Goal: Navigation & Orientation: Find specific page/section

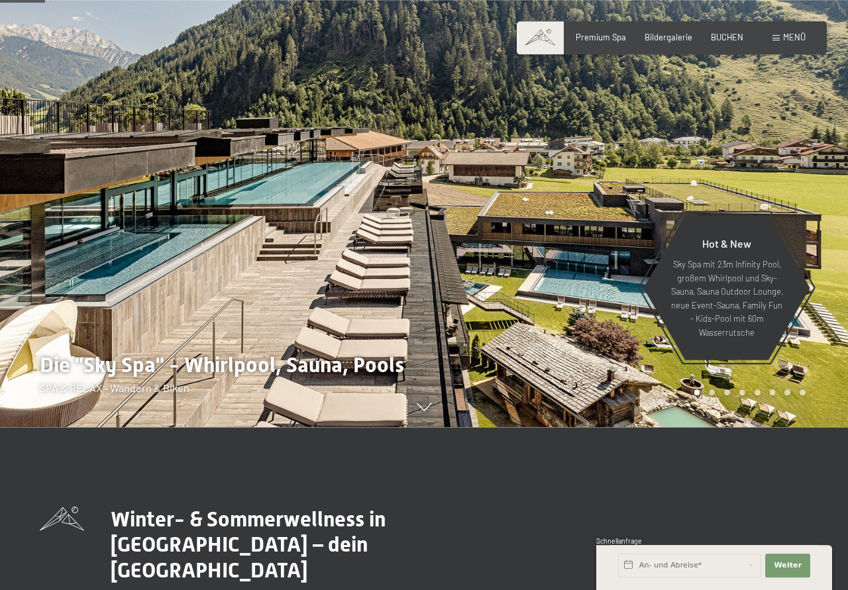
scroll to position [135, 0]
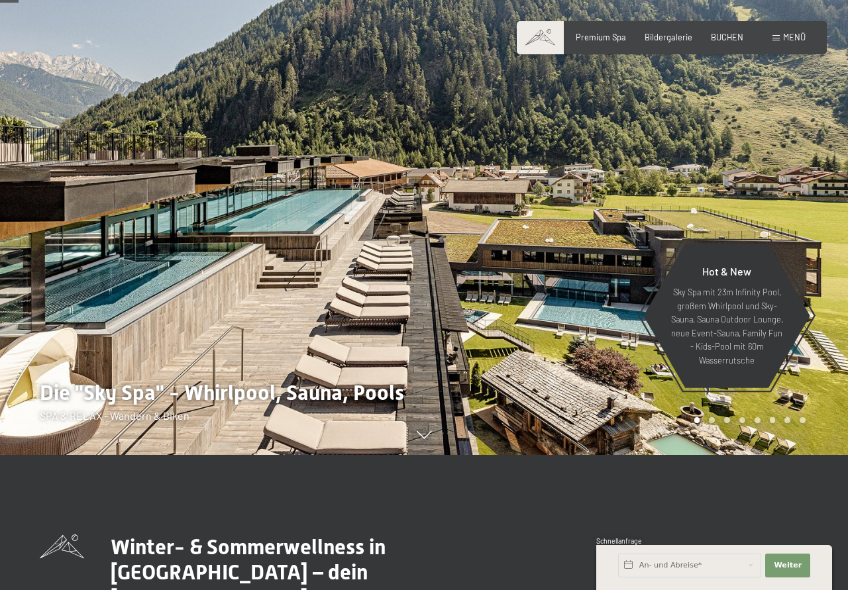
click at [772, 230] on div at bounding box center [636, 160] width 424 height 590
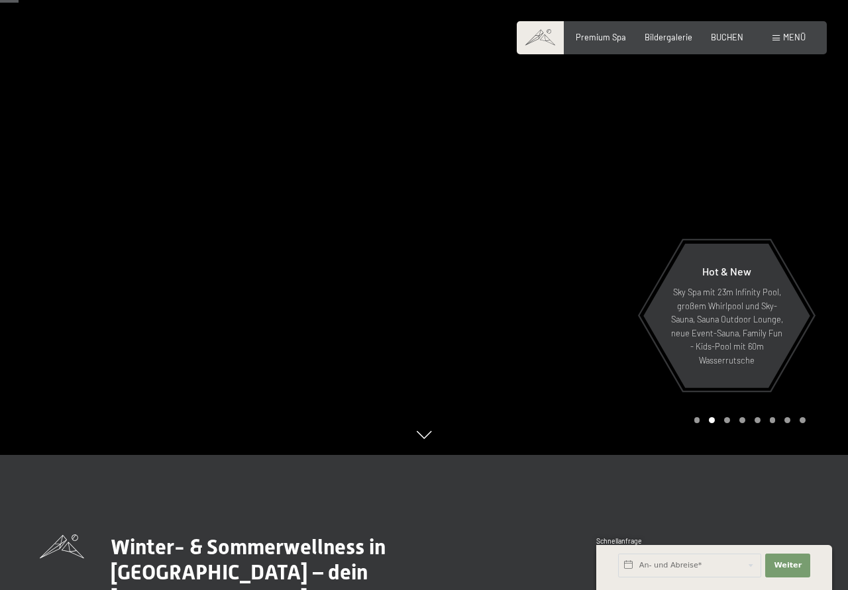
click at [772, 230] on div at bounding box center [636, 160] width 424 height 590
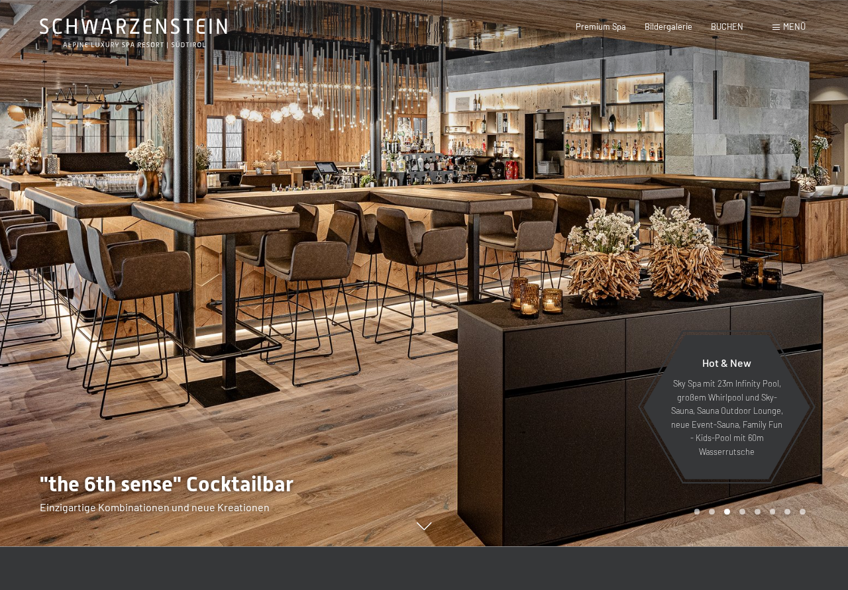
scroll to position [68, 0]
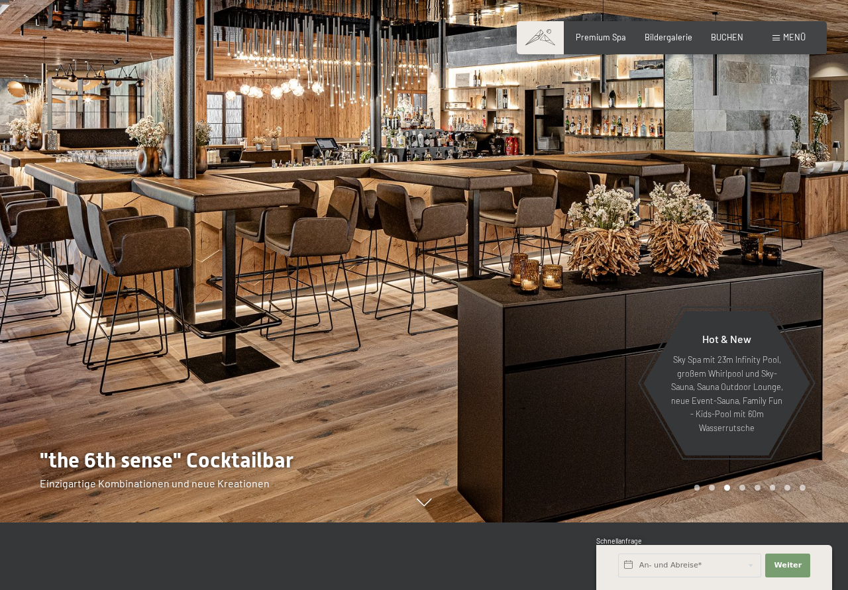
click at [772, 230] on div at bounding box center [636, 227] width 424 height 590
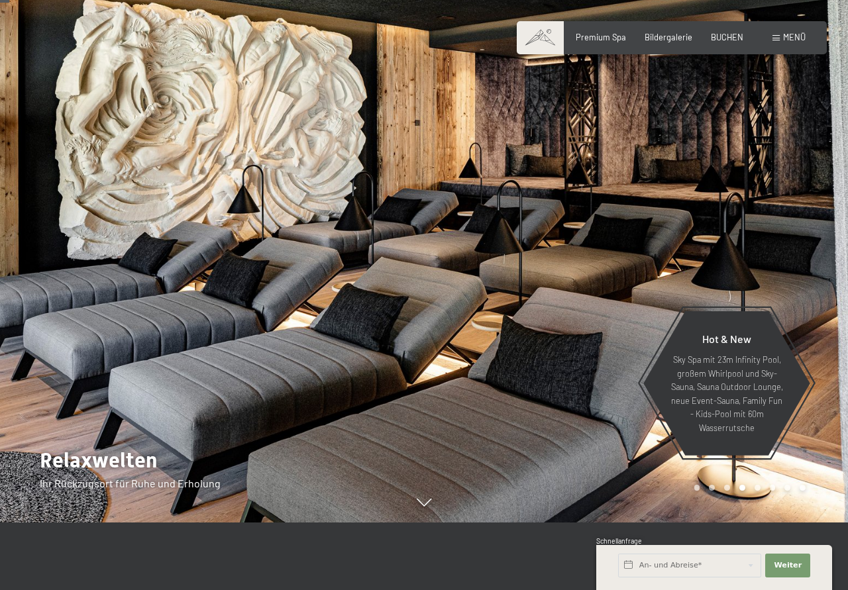
click at [772, 230] on div at bounding box center [636, 227] width 424 height 590
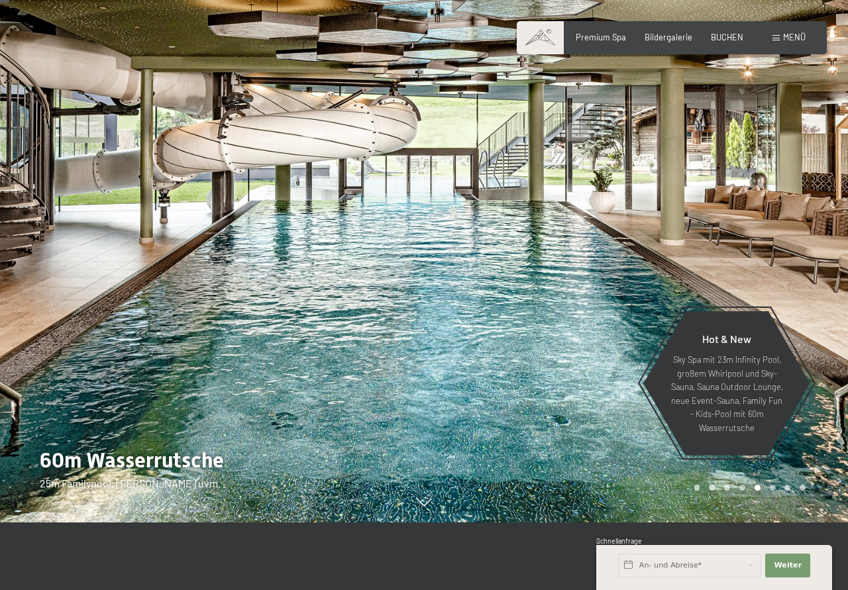
click at [772, 230] on div at bounding box center [636, 227] width 424 height 590
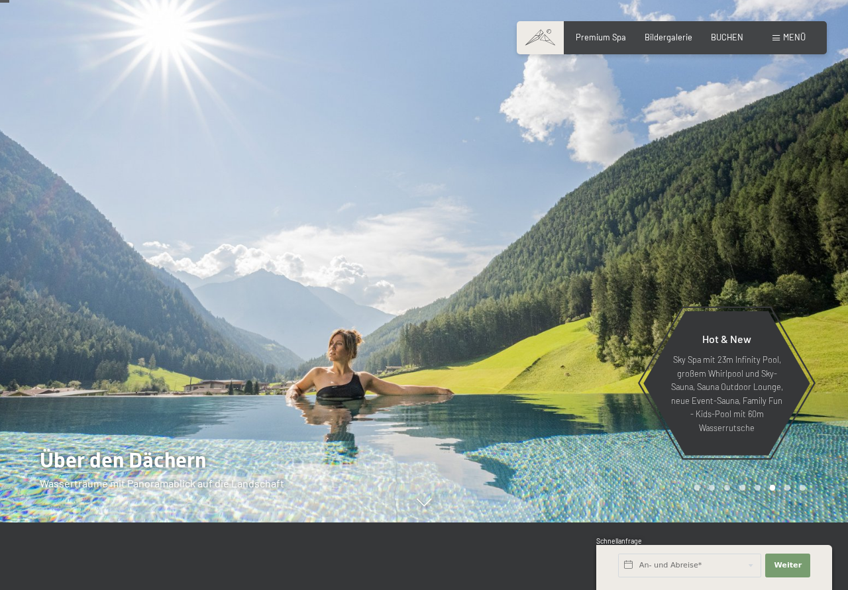
click at [772, 230] on div at bounding box center [636, 227] width 424 height 590
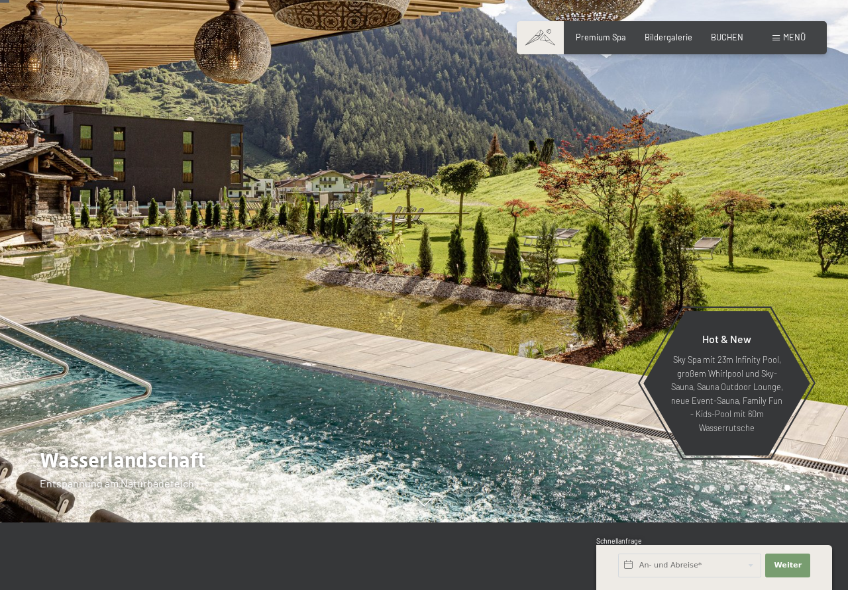
click at [772, 230] on div at bounding box center [636, 227] width 424 height 590
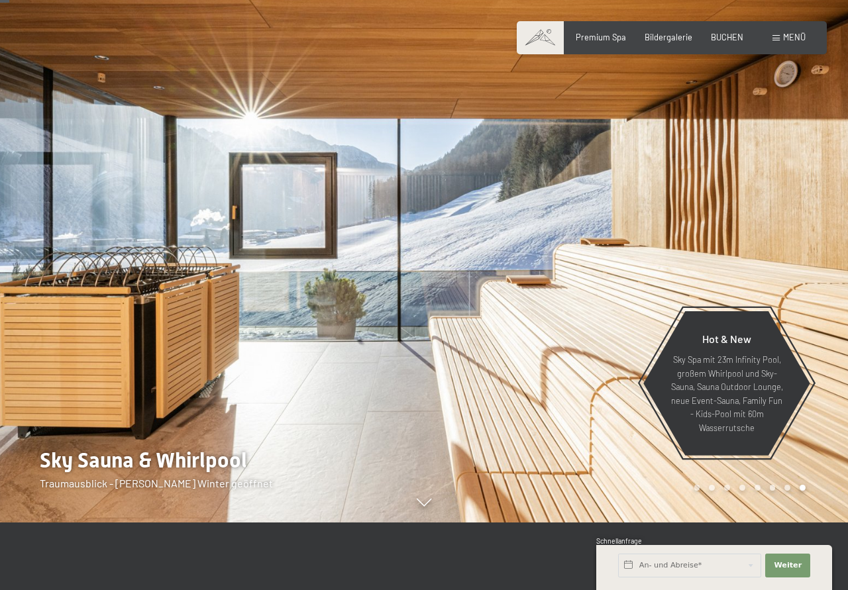
click at [772, 230] on div at bounding box center [636, 227] width 424 height 590
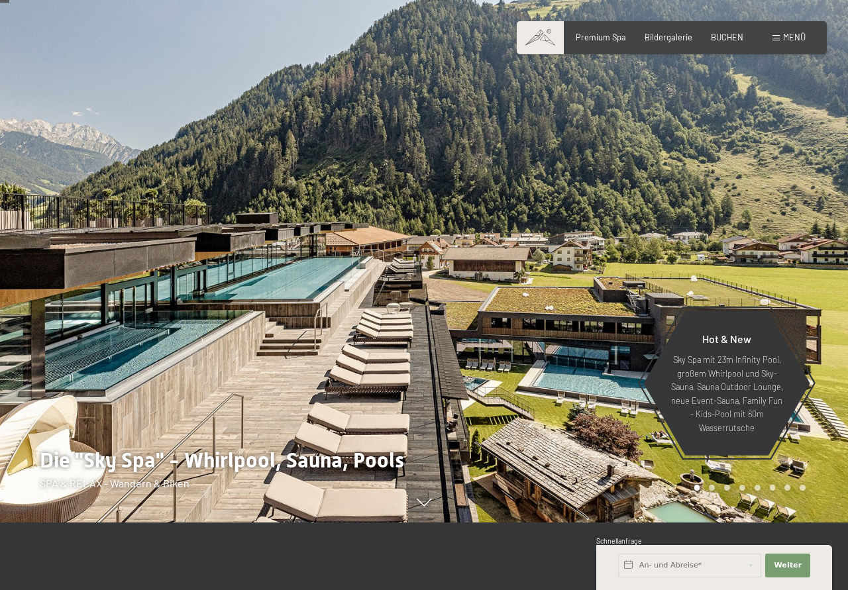
click at [772, 230] on div at bounding box center [636, 227] width 424 height 590
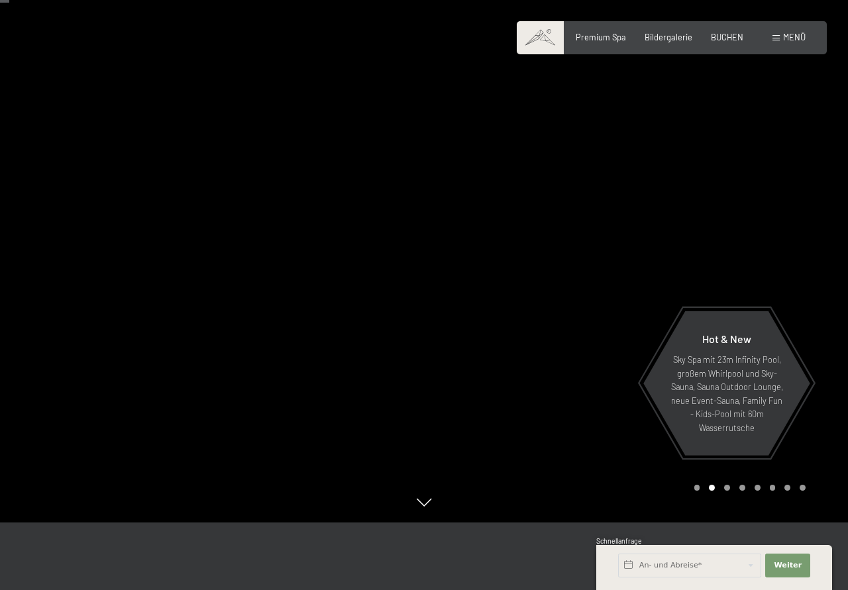
click at [729, 244] on div at bounding box center [636, 227] width 424 height 590
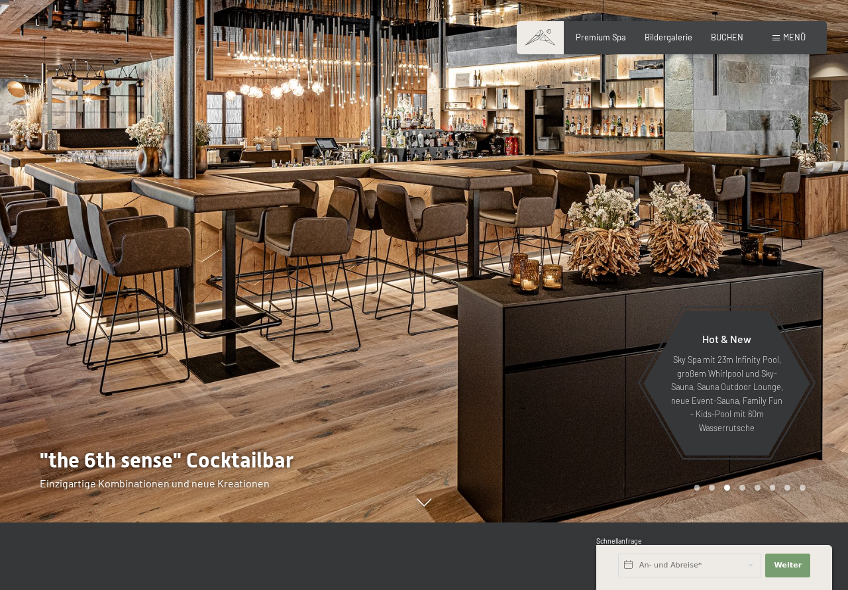
click at [729, 244] on div at bounding box center [636, 227] width 424 height 590
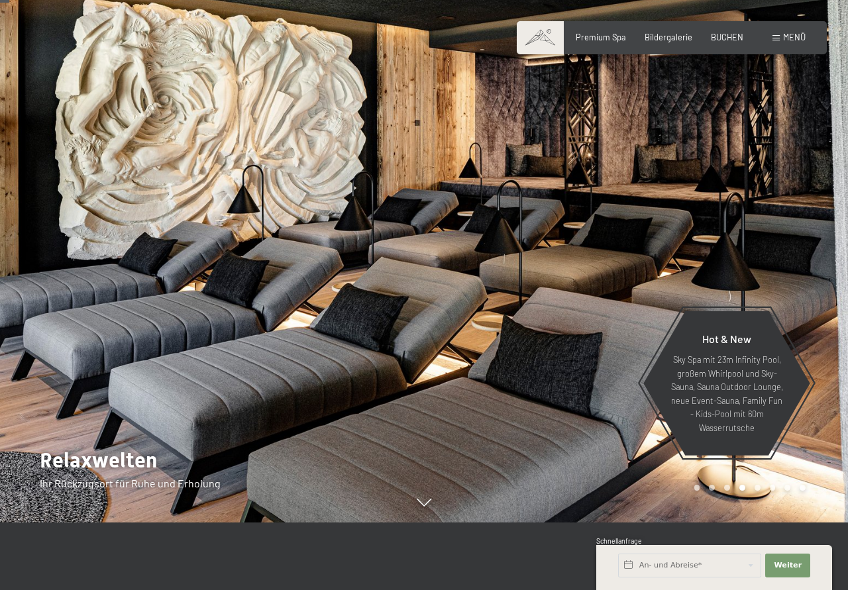
click at [729, 244] on div at bounding box center [636, 227] width 424 height 590
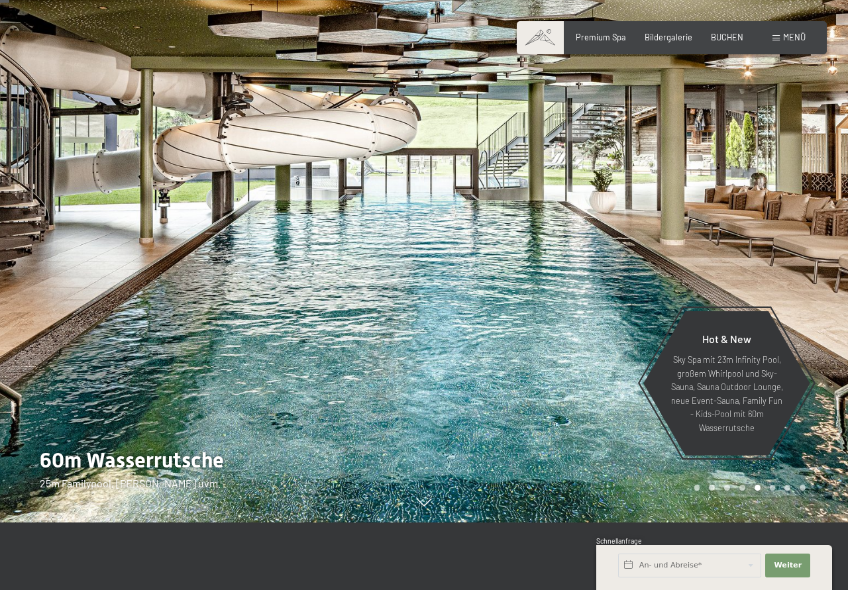
click at [729, 244] on div at bounding box center [636, 227] width 424 height 590
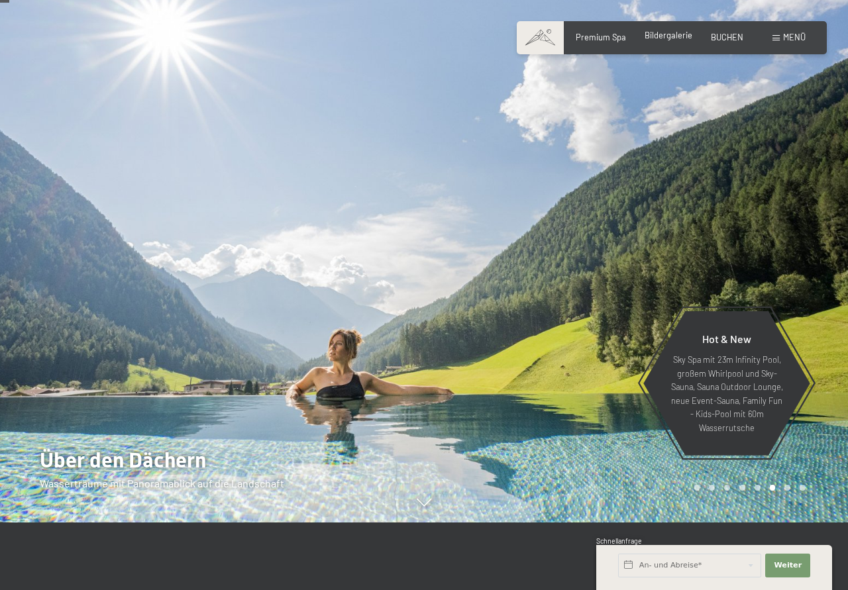
click at [670, 35] on span "Bildergalerie" at bounding box center [668, 35] width 48 height 11
click at [665, 40] on span "Bildergalerie" at bounding box center [668, 35] width 48 height 11
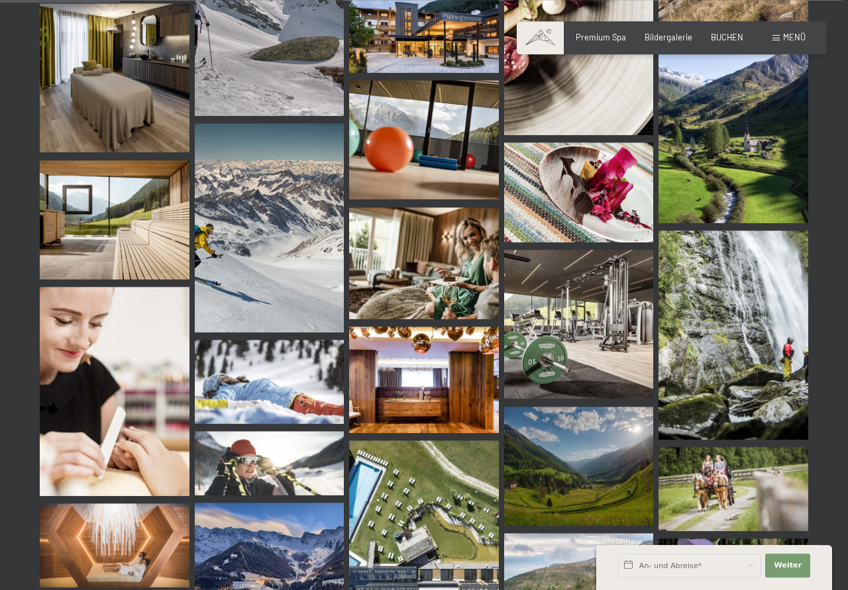
scroll to position [1688, 0]
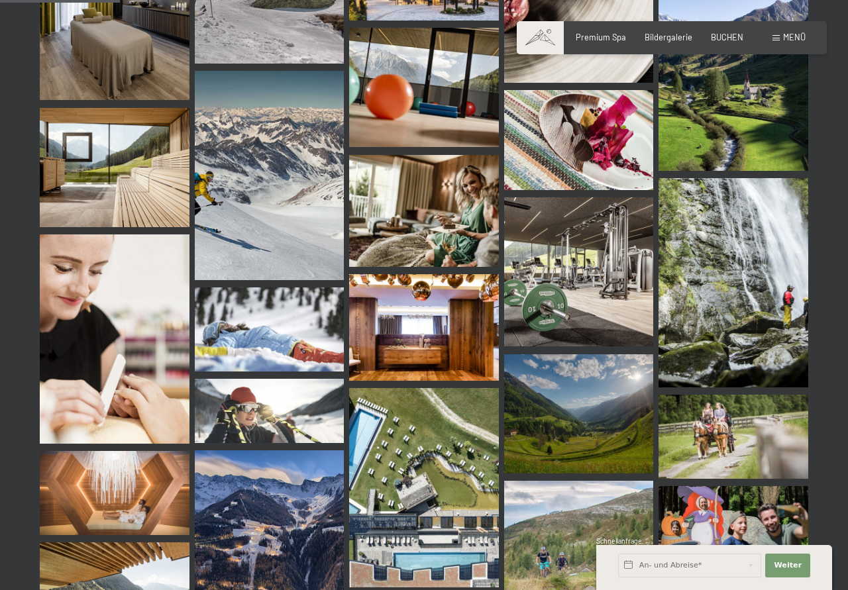
click at [605, 281] on img at bounding box center [579, 272] width 150 height 150
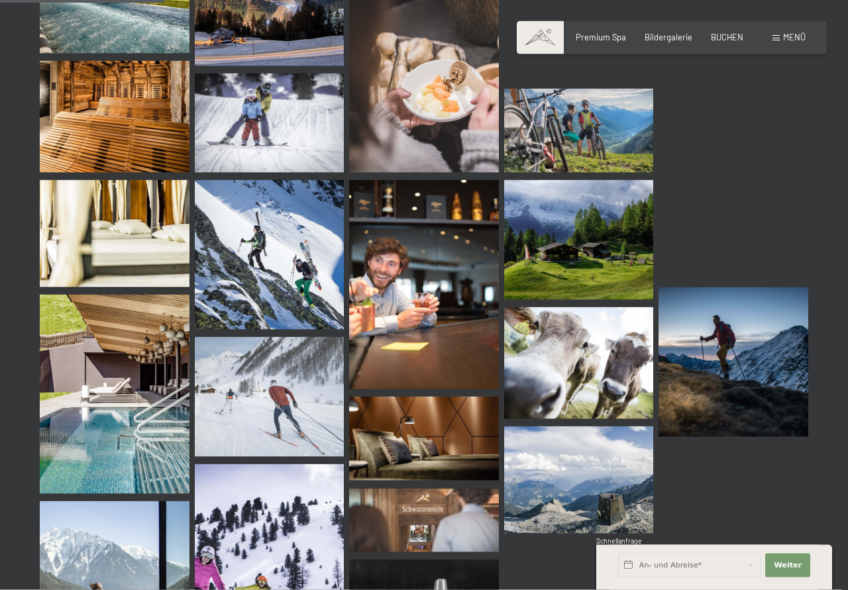
scroll to position [2296, 0]
